Goal: Task Accomplishment & Management: Manage account settings

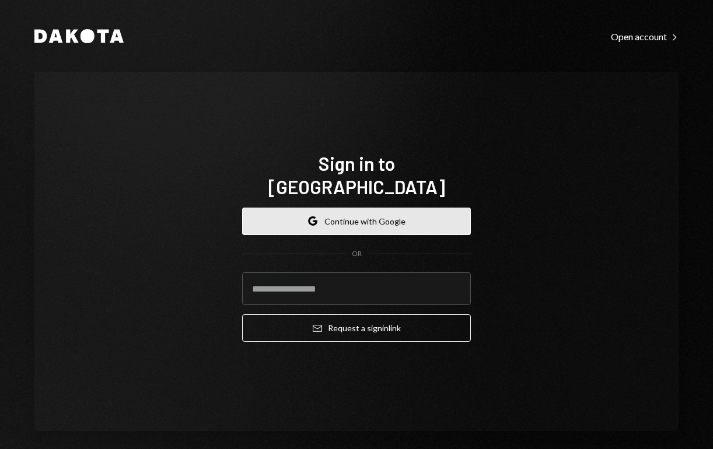
click at [425, 215] on button "Google Continue with Google" at bounding box center [356, 221] width 229 height 27
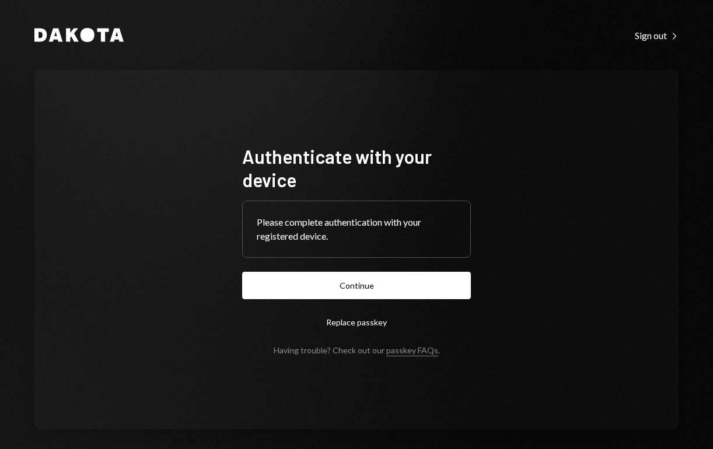
click at [415, 258] on form "Authenticate with your device Please complete authentication with your register…" at bounding box center [356, 250] width 229 height 211
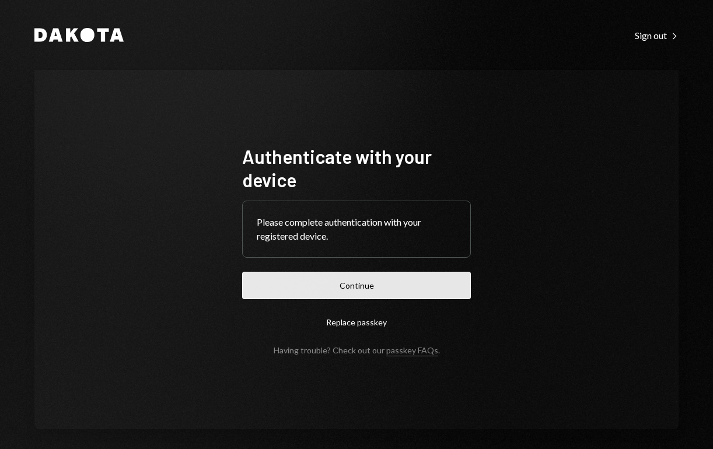
click at [409, 288] on button "Continue" at bounding box center [356, 285] width 229 height 27
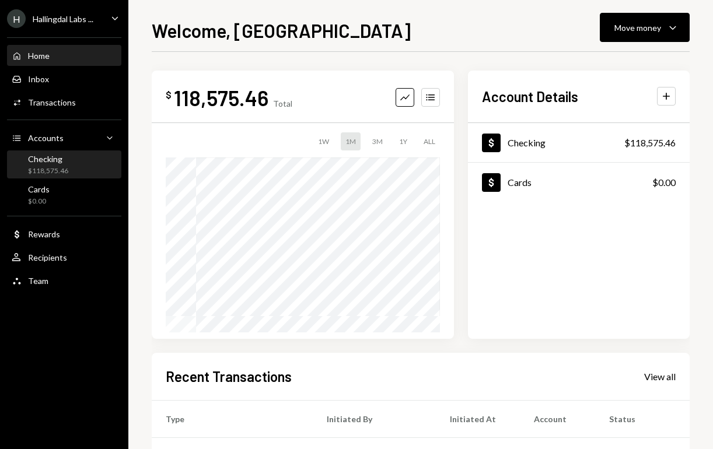
click at [81, 156] on div "Checking $118,575.46" at bounding box center [64, 165] width 105 height 22
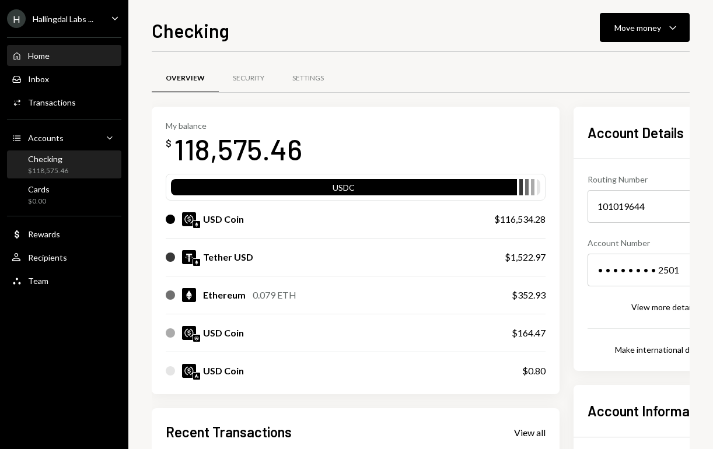
click at [71, 60] on div "Home Home" at bounding box center [64, 56] width 105 height 11
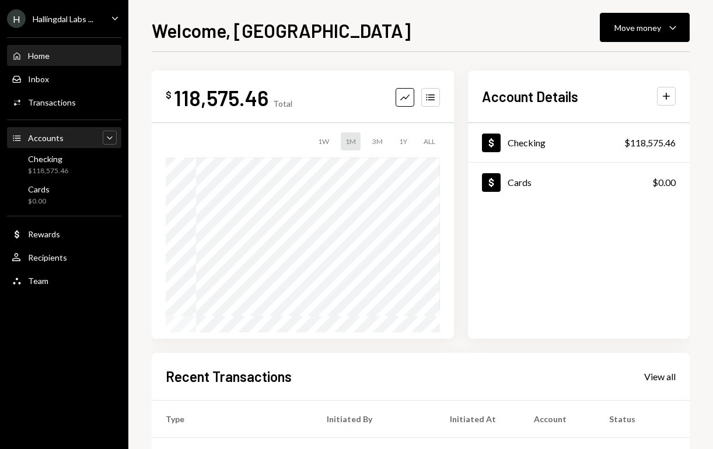
click at [104, 137] on icon "Caret Down" at bounding box center [110, 138] width 12 height 12
click at [101, 138] on div "Accounts Accounts Caret Up" at bounding box center [64, 138] width 105 height 13
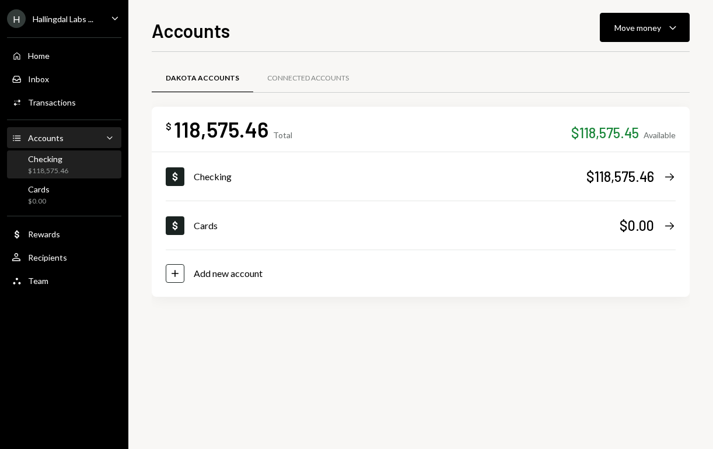
click at [79, 164] on div "Checking $118,575.46" at bounding box center [64, 165] width 105 height 22
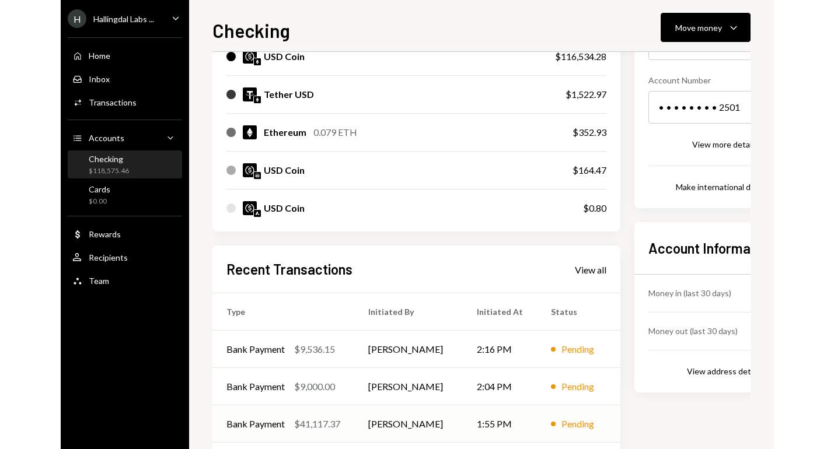
scroll to position [254, 0]
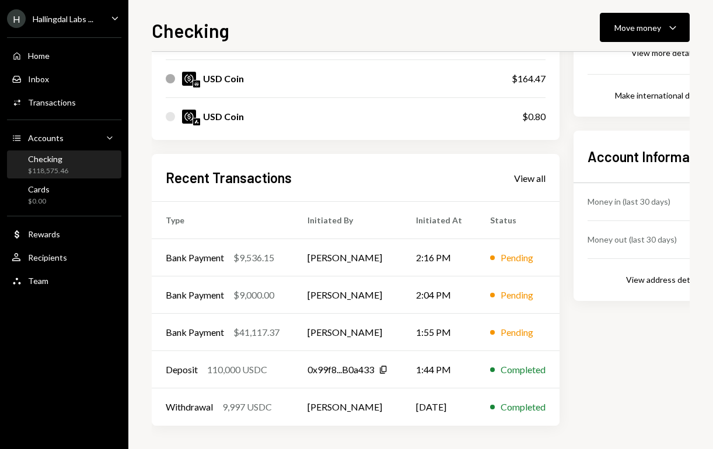
click at [533, 169] on div "Recent Transactions View all" at bounding box center [356, 177] width 380 height 19
click at [537, 181] on div "View all" at bounding box center [530, 179] width 32 height 12
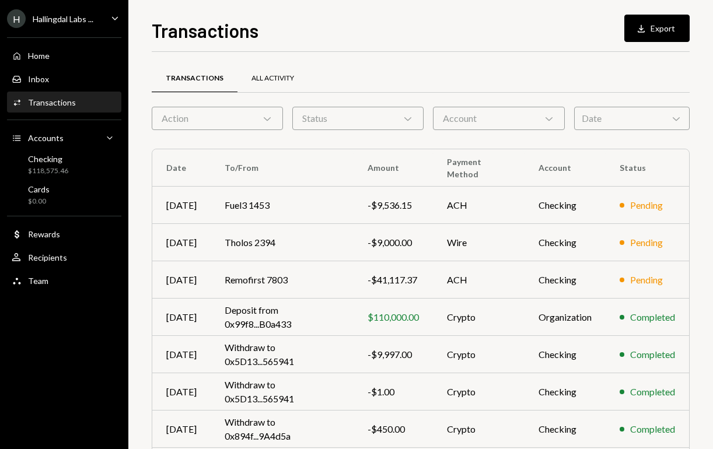
click at [285, 75] on div "All Activity" at bounding box center [272, 79] width 43 height 10
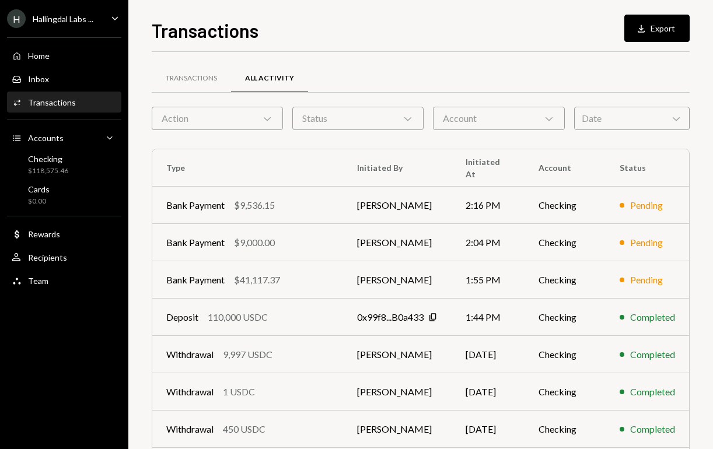
click at [343, 113] on div "Status Chevron Down" at bounding box center [357, 118] width 131 height 23
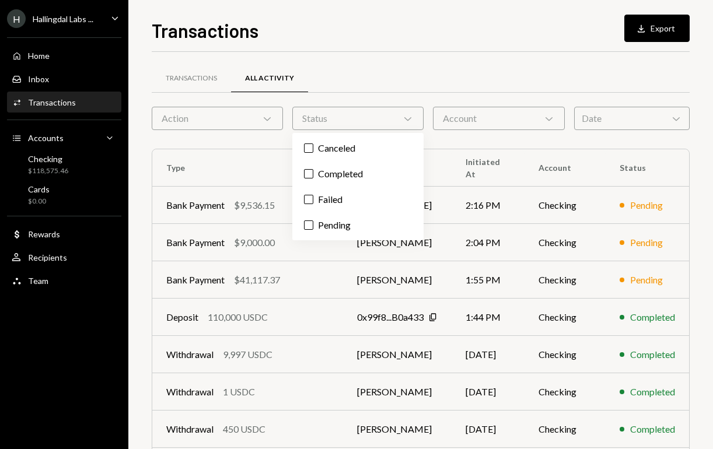
click at [230, 118] on div "Action Chevron Down" at bounding box center [217, 118] width 131 height 23
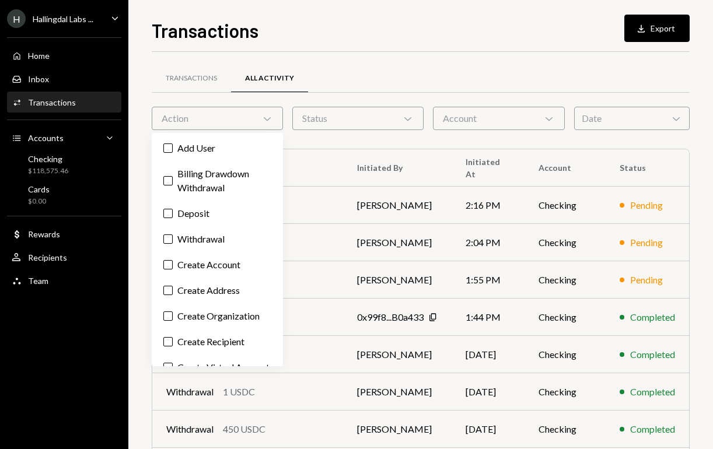
click at [612, 116] on div "Date Chevron Down" at bounding box center [632, 118] width 116 height 23
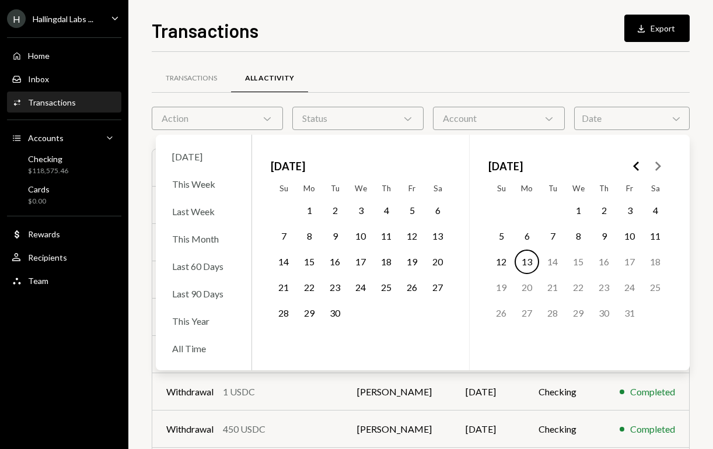
click at [306, 208] on button "1" at bounding box center [309, 210] width 25 height 25
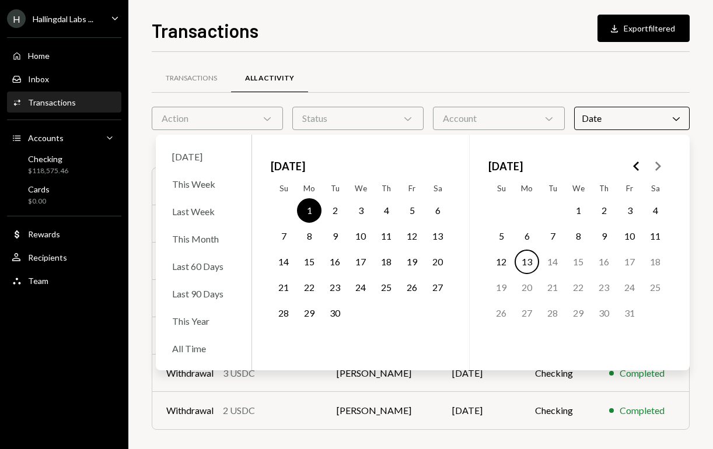
click at [337, 322] on button "30" at bounding box center [335, 313] width 25 height 25
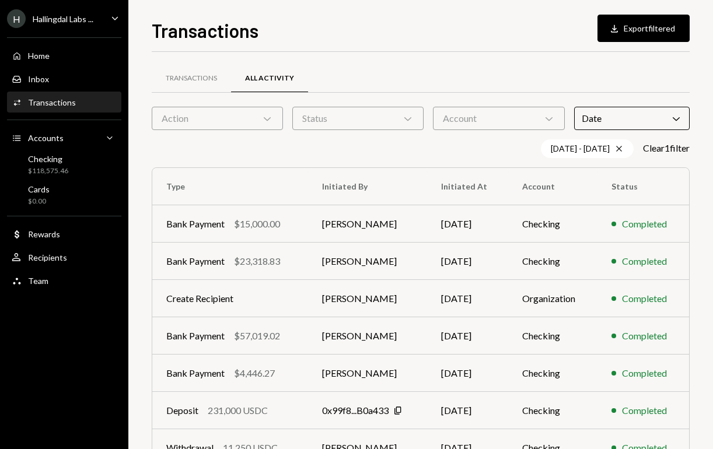
click at [651, 68] on div "Transactions All Activity" at bounding box center [421, 79] width 538 height 30
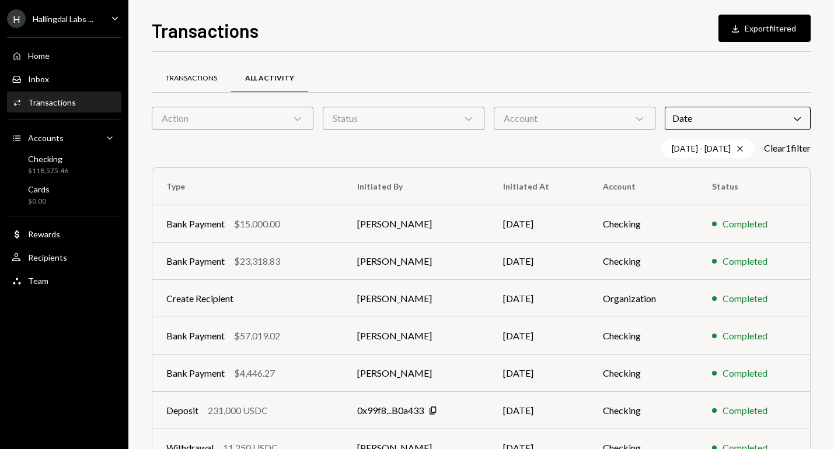
click at [198, 79] on div "Transactions" at bounding box center [191, 79] width 51 height 10
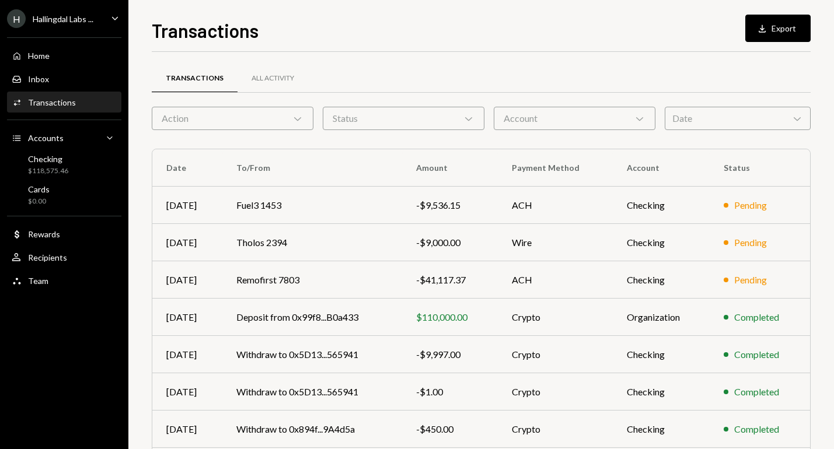
click at [111, 12] on icon "Caret Down" at bounding box center [115, 18] width 13 height 13
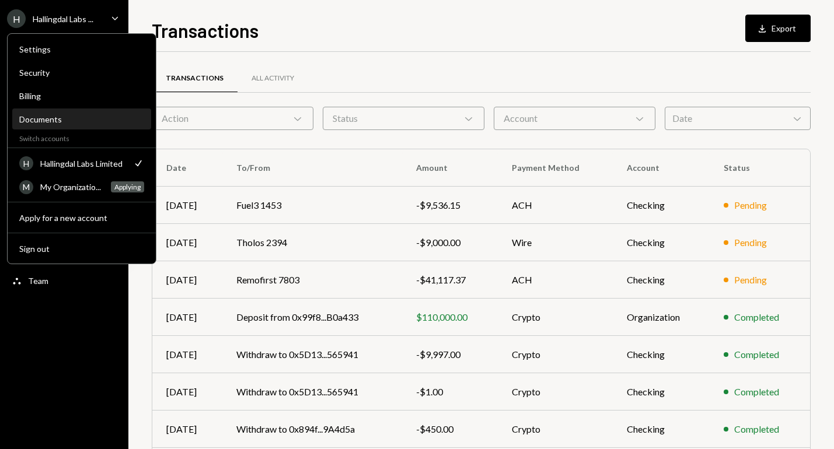
click at [53, 123] on div "Documents" at bounding box center [81, 119] width 125 height 10
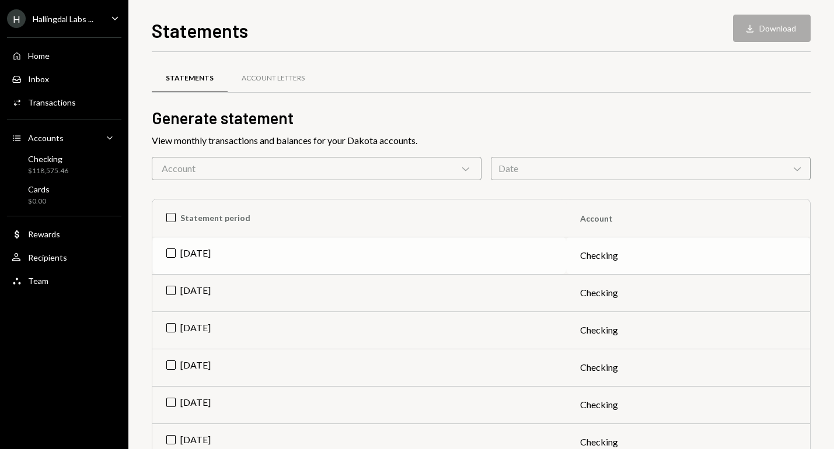
click at [274, 265] on td "[DATE]" at bounding box center [359, 255] width 414 height 37
click at [712, 41] on button "Download Download" at bounding box center [772, 28] width 78 height 27
click at [712, 32] on button "Download Download" at bounding box center [772, 28] width 78 height 27
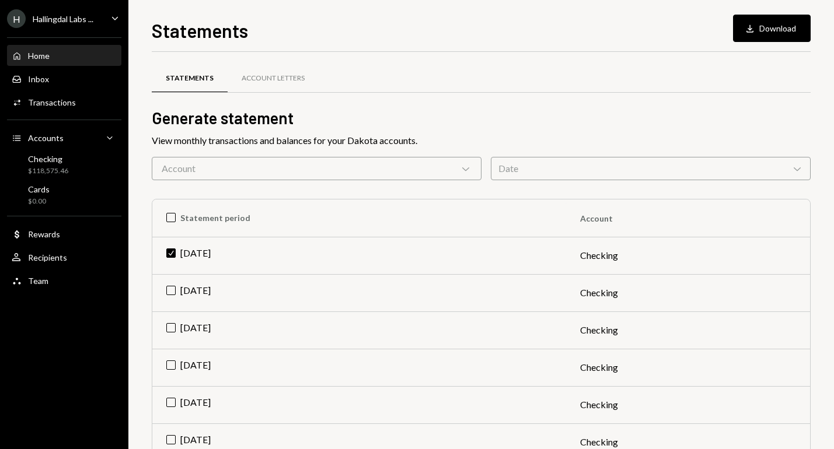
click at [40, 60] on div "Home" at bounding box center [39, 56] width 22 height 10
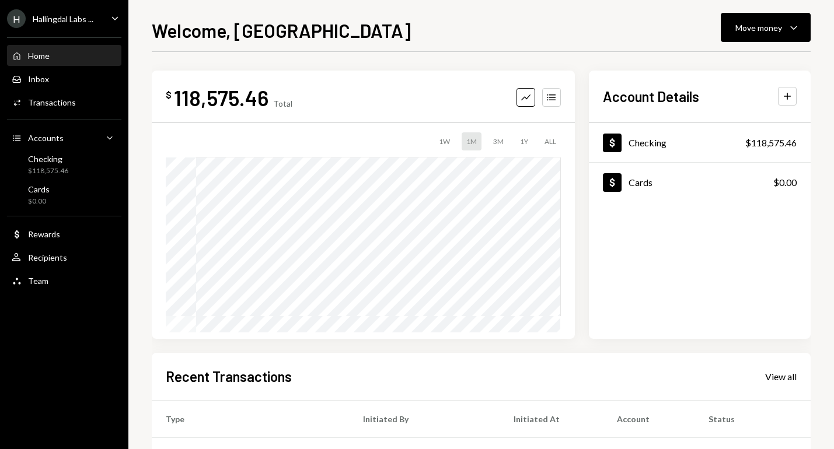
click at [41, 53] on div "Home" at bounding box center [39, 56] width 22 height 10
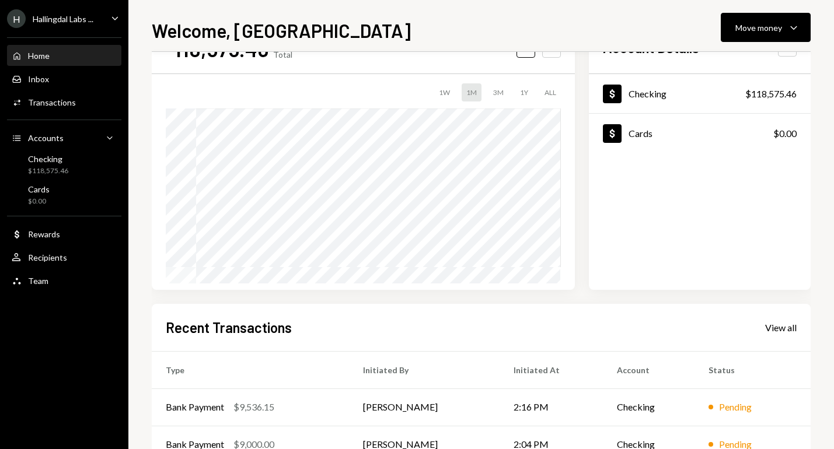
scroll to position [198, 0]
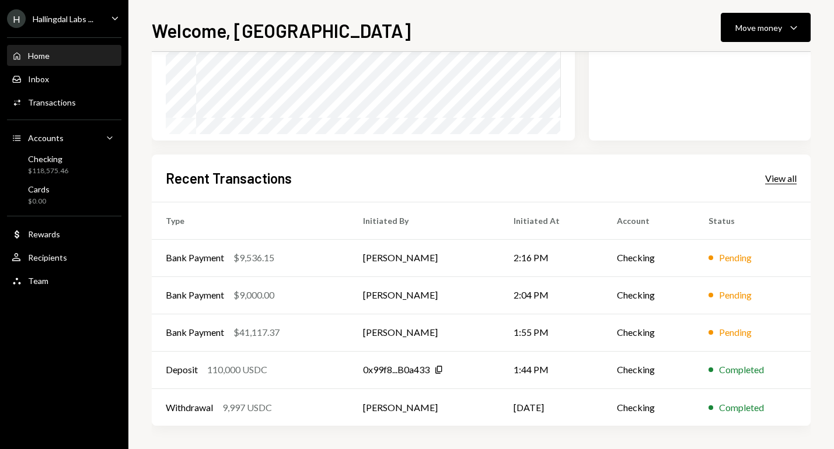
click at [781, 174] on div "View all" at bounding box center [781, 179] width 32 height 12
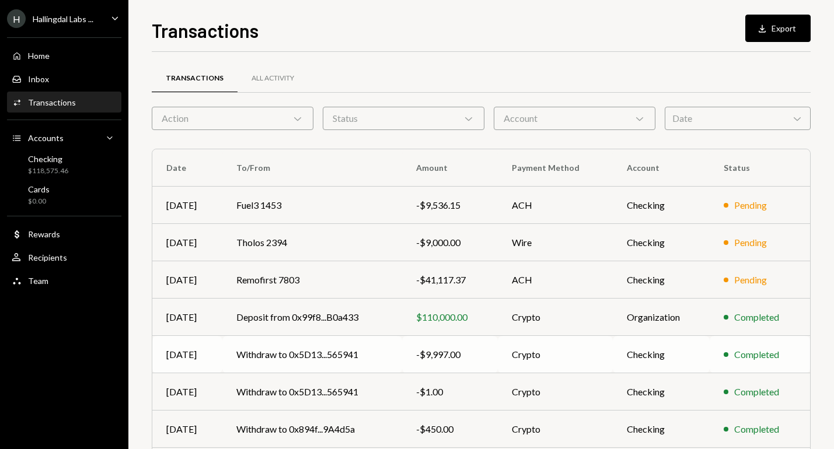
scroll to position [160, 0]
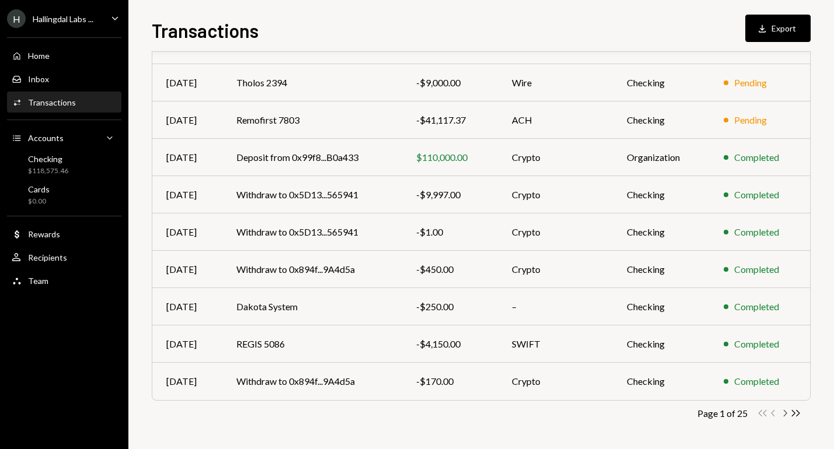
click at [786, 413] on icon "button" at bounding box center [786, 413] width 4 height 6
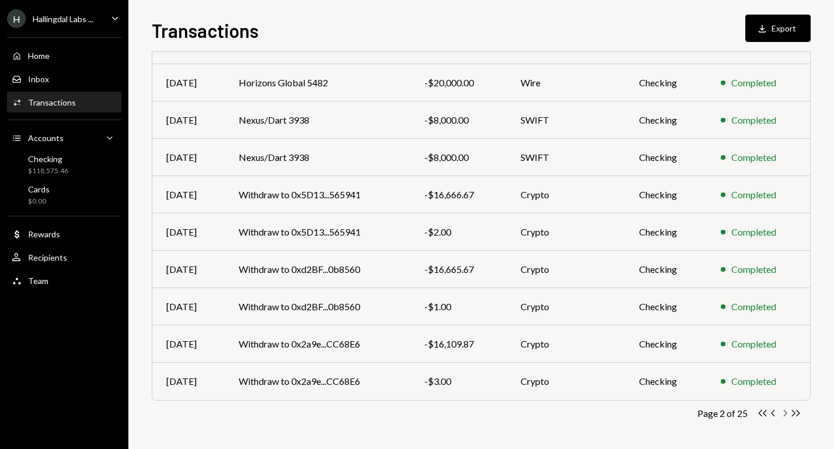
click at [781, 413] on icon "Chevron Right" at bounding box center [784, 413] width 11 height 11
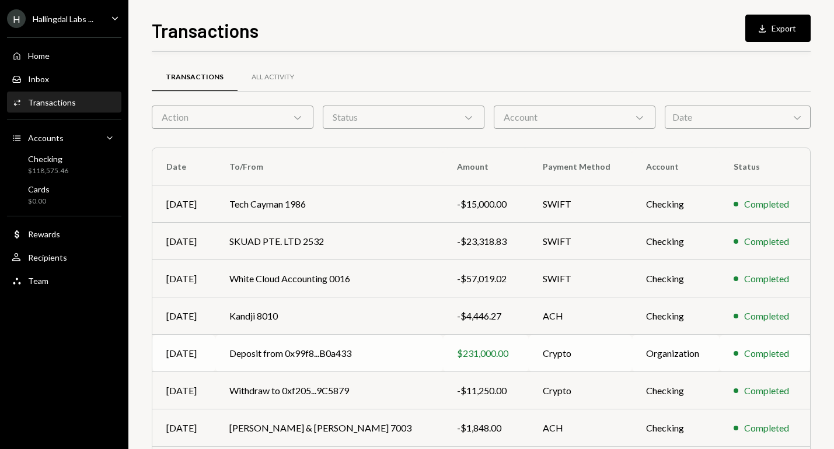
scroll to position [2, 0]
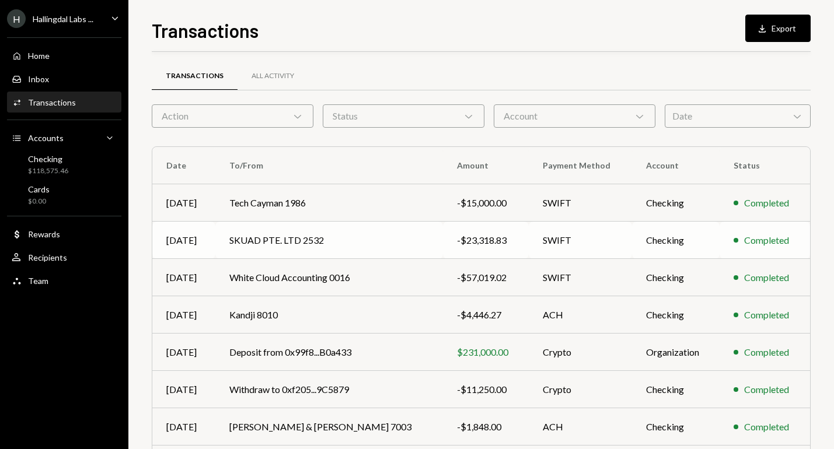
click at [346, 241] on td "SKUAD PTE. LTD 2532" at bounding box center [328, 240] width 227 height 37
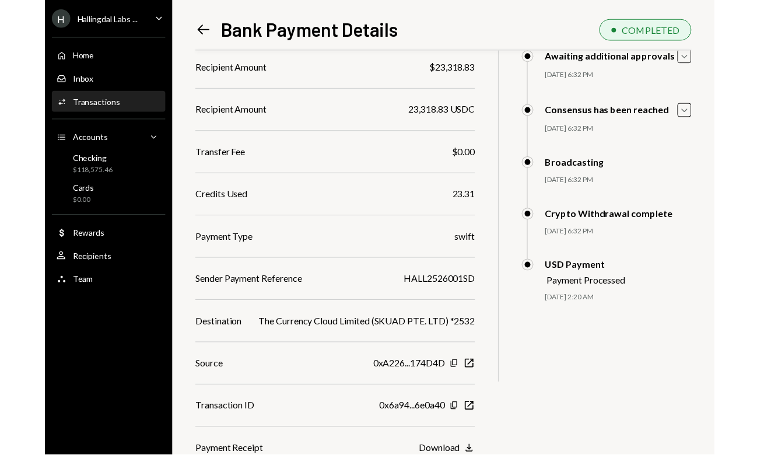
scroll to position [124, 0]
